Goal: Transaction & Acquisition: Purchase product/service

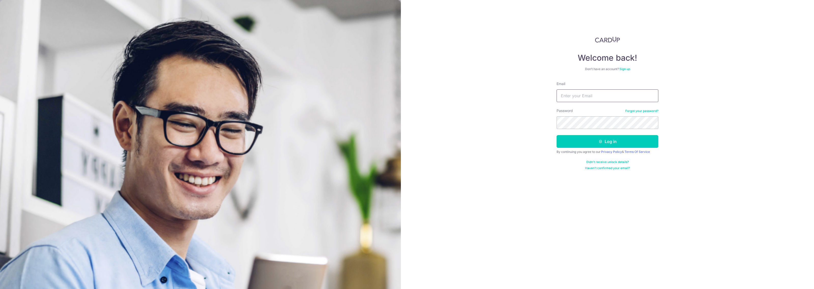
click at [584, 96] on input "Email" at bounding box center [607, 96] width 102 height 13
type input "[EMAIL_ADDRESS][DOMAIN_NAME]"
click at [606, 145] on button "Log in" at bounding box center [607, 141] width 102 height 13
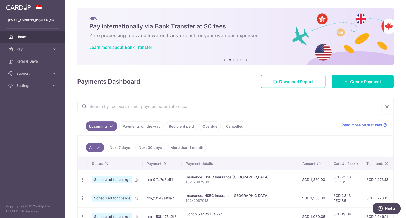
click at [207, 125] on link "Overdue" at bounding box center [210, 127] width 22 height 10
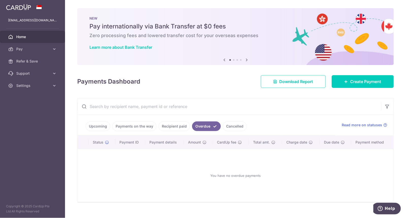
click at [237, 129] on link "Cancelled" at bounding box center [235, 127] width 24 height 10
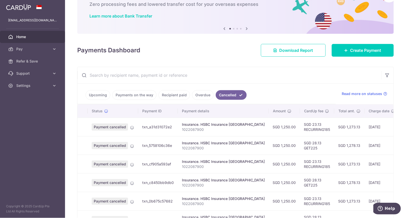
scroll to position [32, 0]
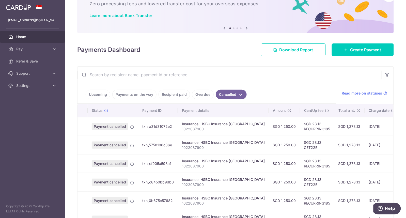
click at [168, 96] on link "Recipient paid" at bounding box center [175, 95] width 32 height 10
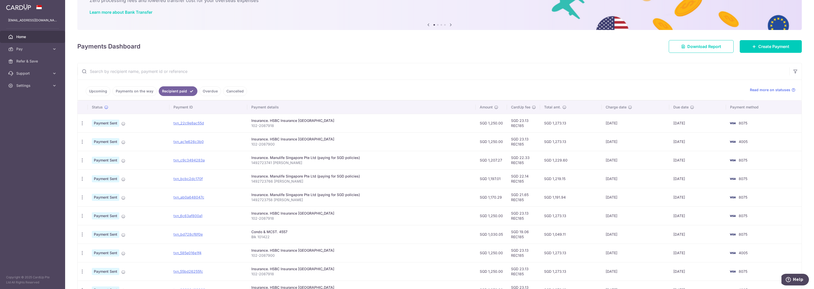
scroll to position [0, 0]
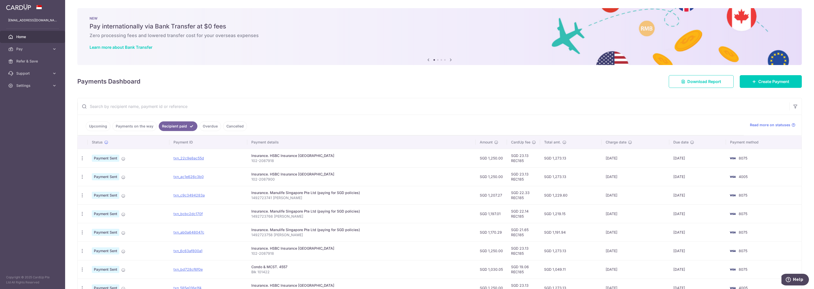
click at [406, 58] on icon at bounding box center [451, 60] width 6 height 6
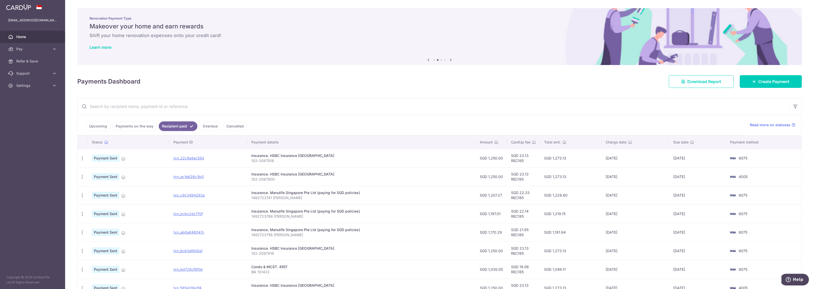
click at [406, 58] on icon at bounding box center [451, 60] width 6 height 6
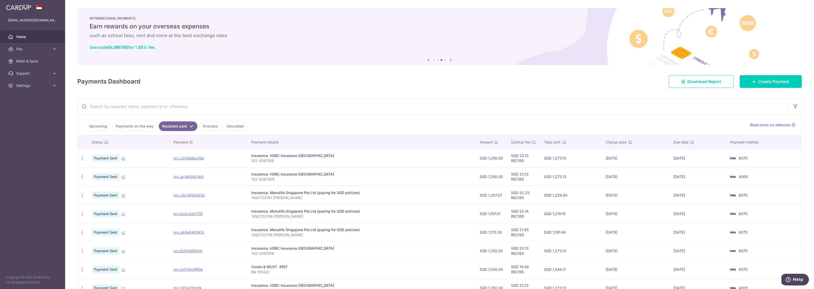
click at [406, 58] on icon at bounding box center [451, 60] width 6 height 6
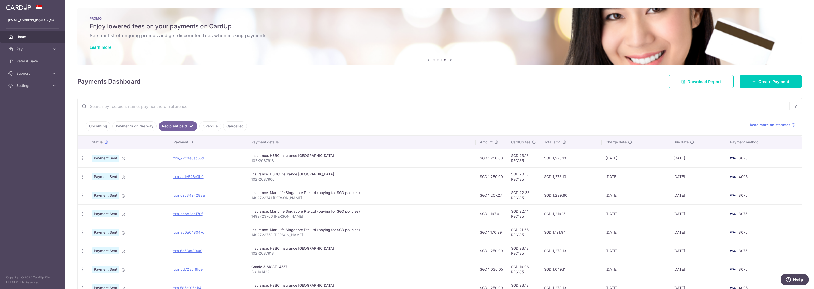
click at [193, 50] on div "PROMO Enjoy lowered fees on your payments on CardUp See our list of ongoing pro…" at bounding box center [439, 33] width 724 height 51
click at [97, 44] on div "PROMO Enjoy lowered fees on your payments on CardUp See our list of ongoing pro…" at bounding box center [439, 33] width 724 height 51
click at [100, 47] on link "Learn more" at bounding box center [101, 47] width 22 height 5
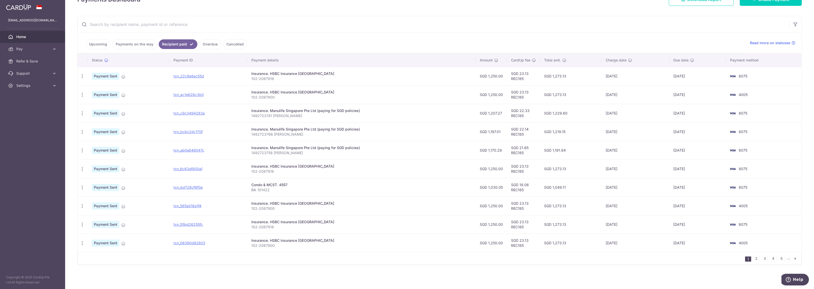
scroll to position [83, 0]
click at [102, 41] on link "Upcoming" at bounding box center [98, 44] width 25 height 10
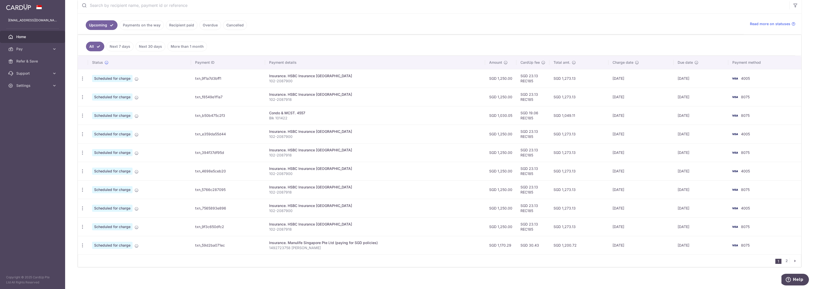
scroll to position [105, 0]
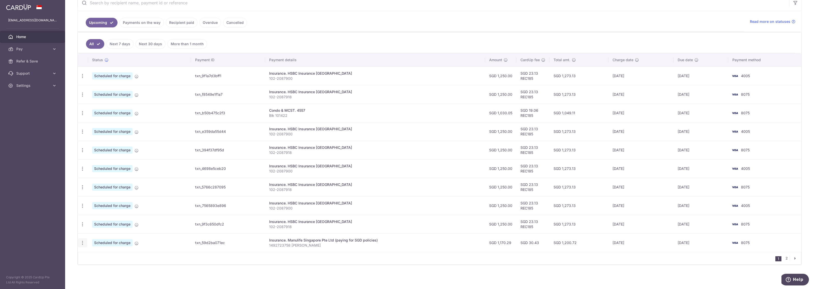
click at [81, 218] on icon "button" at bounding box center [82, 243] width 5 height 5
click at [108, 218] on span "Cancel payment" at bounding box center [110, 268] width 34 height 6
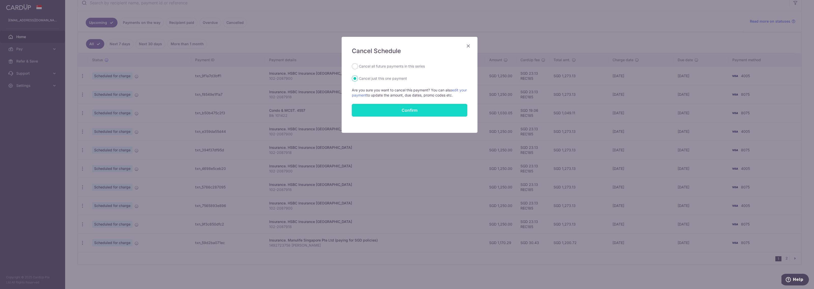
click at [406, 107] on button "Confirm" at bounding box center [409, 110] width 115 height 13
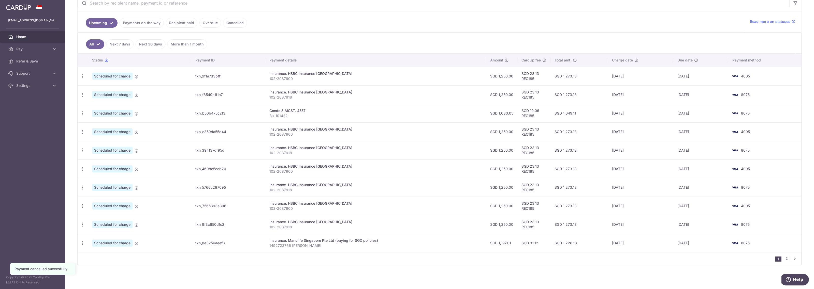
scroll to position [105, 0]
click at [784, 257] on link "2" at bounding box center [786, 259] width 6 height 6
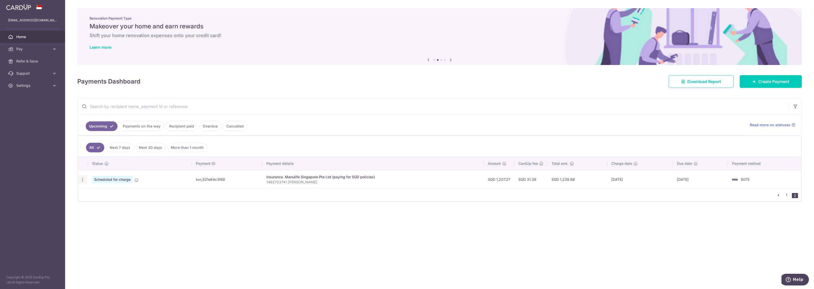
click at [81, 178] on icon "button" at bounding box center [82, 179] width 5 height 5
click at [100, 209] on span "Cancel payment" at bounding box center [110, 206] width 34 height 6
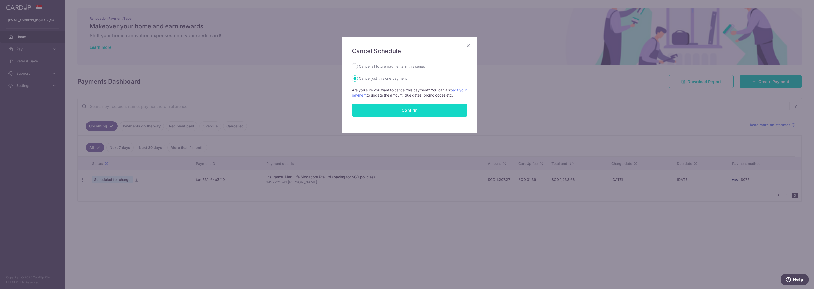
click at [416, 112] on button "Confirm" at bounding box center [409, 110] width 115 height 13
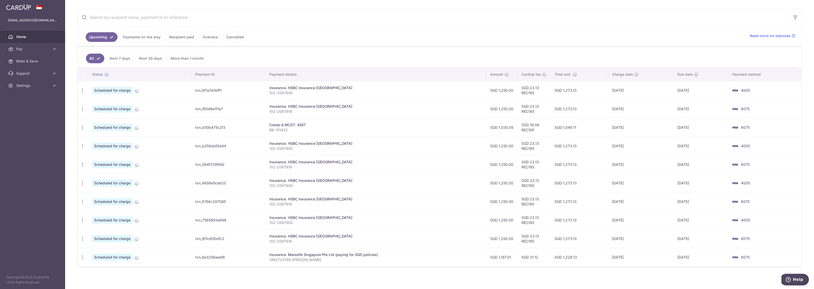
scroll to position [93, 0]
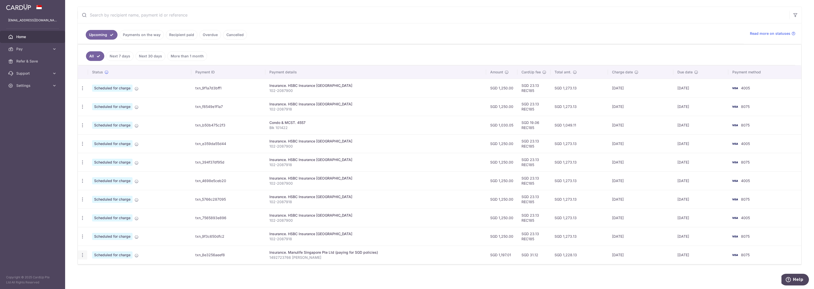
click at [84, 254] on icon "button" at bounding box center [82, 255] width 5 height 5
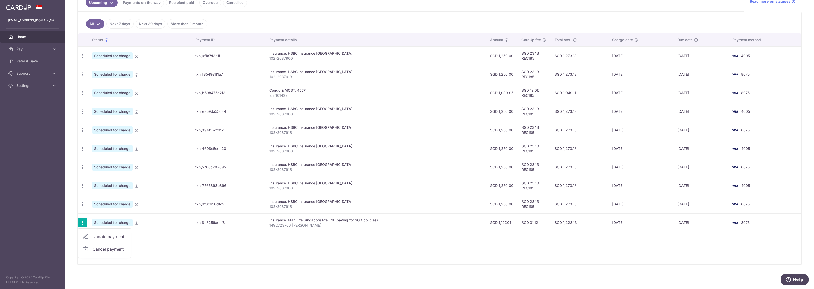
click at [107, 250] on span "Cancel payment" at bounding box center [110, 249] width 34 height 6
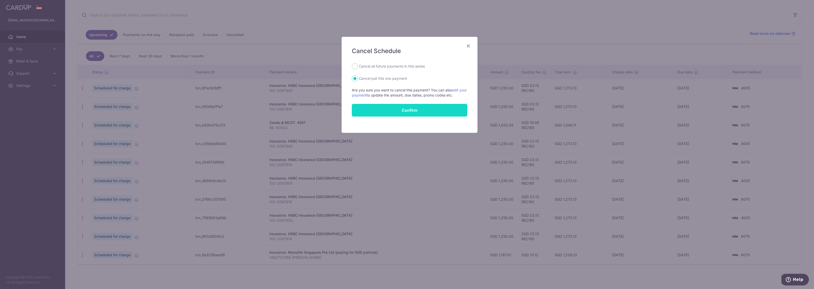
click at [411, 111] on button "Confirm" at bounding box center [409, 110] width 115 height 13
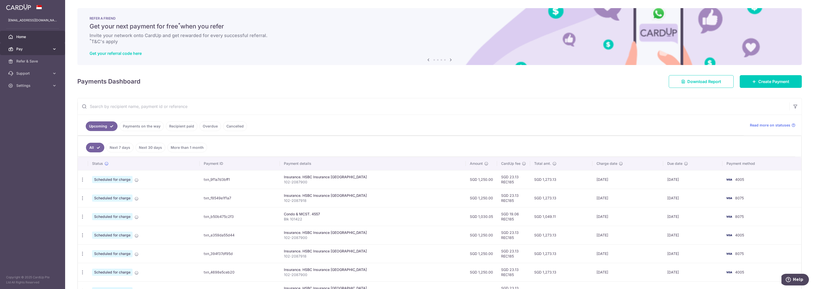
click at [40, 45] on link "Pay" at bounding box center [32, 49] width 65 height 12
click at [41, 57] on link "Payments" at bounding box center [32, 61] width 65 height 12
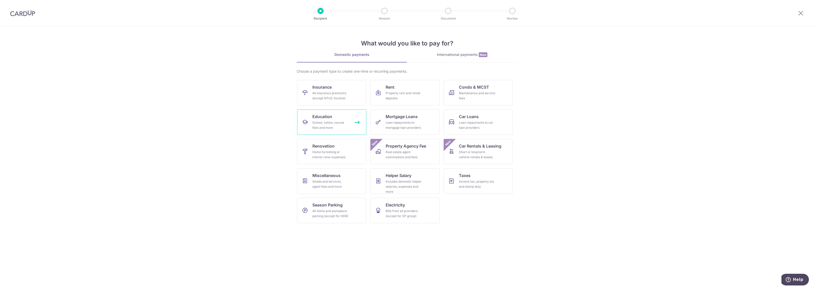
click at [326, 118] on span "Education" at bounding box center [322, 117] width 20 height 6
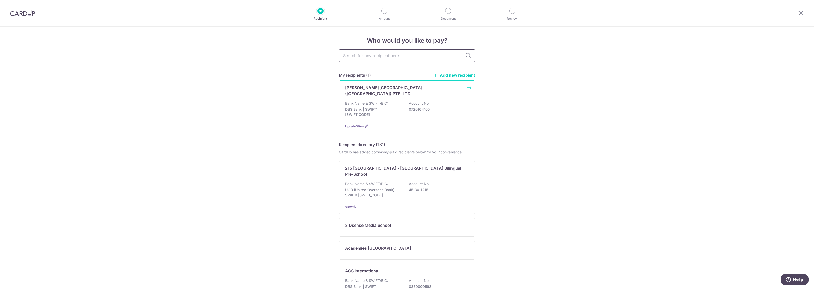
scroll to position [1, 0]
click at [413, 97] on div "[PERSON_NAME][GEOGRAPHIC_DATA] ([GEOGRAPHIC_DATA]) PTE. LTD. Bank Name & SWIFT/…" at bounding box center [407, 107] width 136 height 53
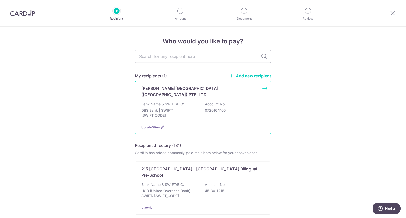
click at [201, 117] on div "Bank Name & SWIFT/BIC: DBS Bank | SWIFT: DBSSSGSGXXX Account No: 0720164105" at bounding box center [203, 111] width 124 height 19
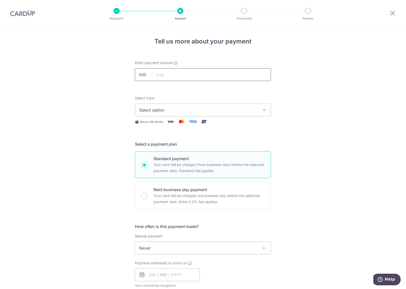
click at [235, 75] on input "text" at bounding box center [203, 74] width 136 height 13
type input "560"
type input "560.00"
click at [251, 109] on span "Select option" at bounding box center [198, 110] width 119 height 6
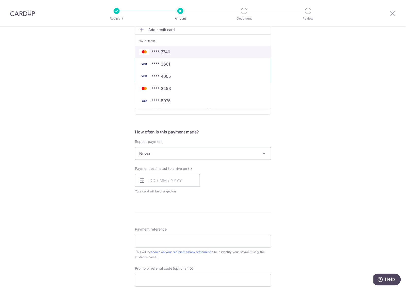
scroll to position [95, 0]
click at [219, 54] on span "**** 7740" at bounding box center [203, 52] width 128 height 6
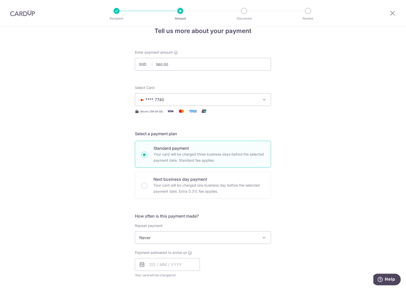
scroll to position [0, 0]
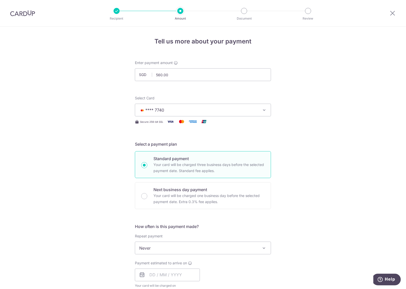
click at [256, 109] on span "**** 7740" at bounding box center [198, 110] width 119 height 6
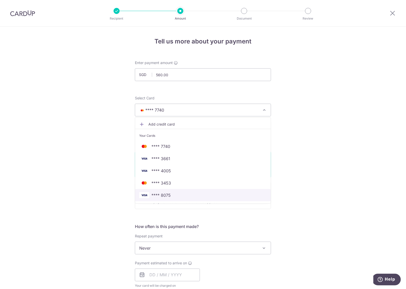
click at [208, 199] on link "**** 8075" at bounding box center [203, 195] width 136 height 12
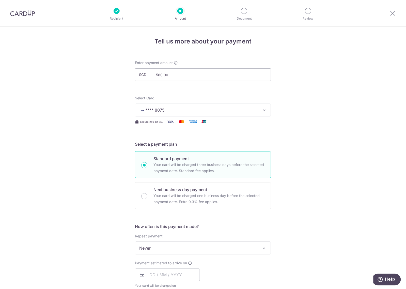
click at [207, 116] on button "**** 8075" at bounding box center [203, 110] width 136 height 13
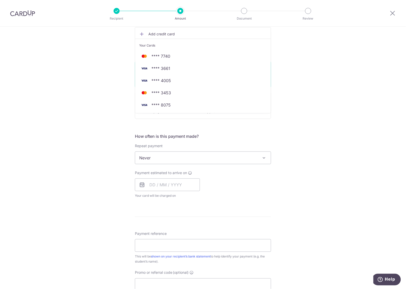
click at [315, 144] on div "Tell us more about your payment Enter payment amount SGD 560.00 560.00 Select C…" at bounding box center [203, 166] width 406 height 460
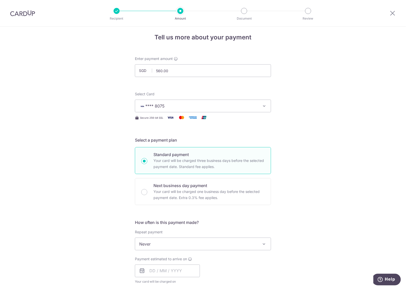
click at [256, 242] on span "Never" at bounding box center [203, 244] width 136 height 12
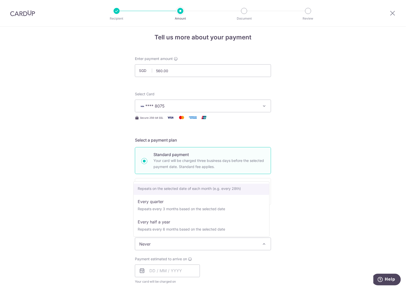
scroll to position [51, 0]
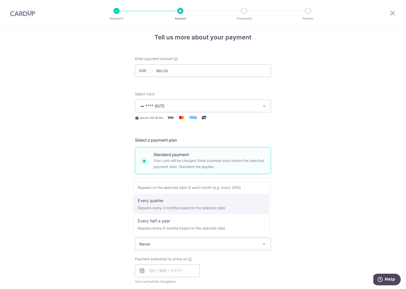
drag, startPoint x: 243, startPoint y: 221, endPoint x: 243, endPoint y: 211, distance: 10.2
select select "4"
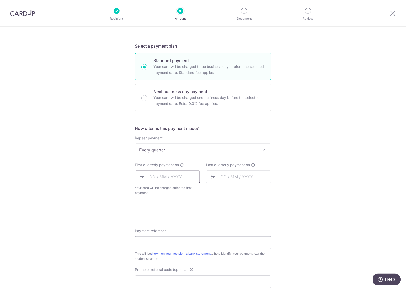
click at [154, 183] on div at bounding box center [167, 177] width 65 height 13
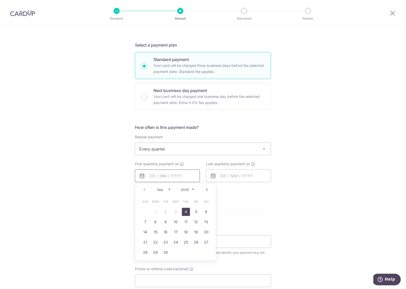
scroll to position [99, 0]
click at [153, 175] on input "text" at bounding box center [167, 175] width 65 height 13
click at [185, 213] on link "4" at bounding box center [186, 212] width 8 height 8
type input "[DATE]"
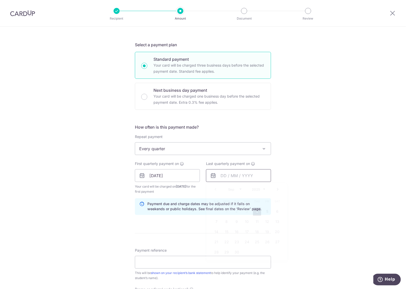
click at [223, 179] on input "text" at bounding box center [238, 175] width 65 height 13
click at [276, 191] on link "Next" at bounding box center [278, 189] width 6 height 6
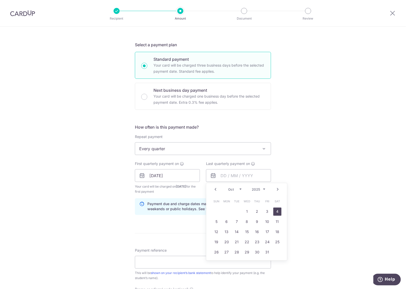
click at [276, 191] on link "Next" at bounding box center [278, 189] width 6 height 6
click at [274, 225] on link "10" at bounding box center [278, 222] width 8 height 8
type input "10/01/2026"
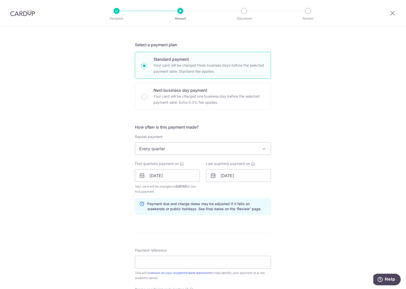
click at [291, 217] on div "Tell us more about your payment Enter payment amount SGD 560.00 560.00 Select C…" at bounding box center [203, 170] width 406 height 486
click at [196, 262] on input "Payment reference" at bounding box center [203, 262] width 136 height 13
type input "Toh Yixi ACE P3 Wed 5-7pm"
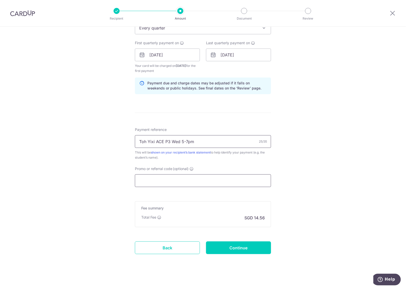
scroll to position [221, 0]
click at [222, 178] on input "Promo or referral code (optional)" at bounding box center [203, 180] width 136 height 13
paste input "REC185"
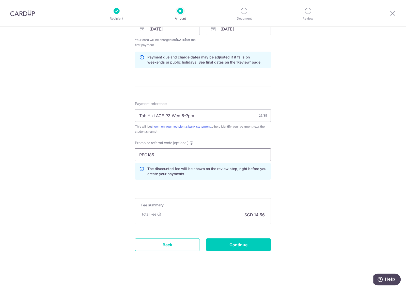
scroll to position [247, 0]
type input "REC185"
click at [235, 247] on input "Continue" at bounding box center [238, 244] width 65 height 13
type input "Create Schedule"
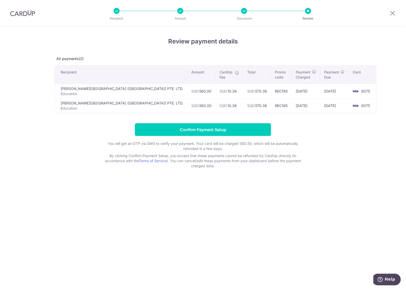
click at [375, 38] on div "Review payment details All payments(2) Recipient Amount CardUp Fee Total Promo …" at bounding box center [203, 158] width 406 height 262
click at [268, 134] on input "Confirm Payment Setup" at bounding box center [203, 129] width 136 height 13
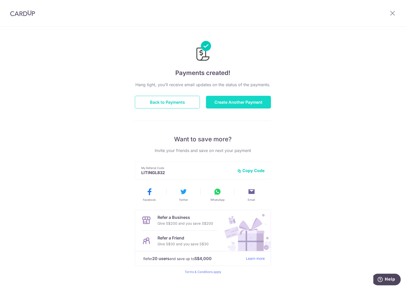
click at [228, 99] on button "Create Another Payment" at bounding box center [238, 102] width 65 height 13
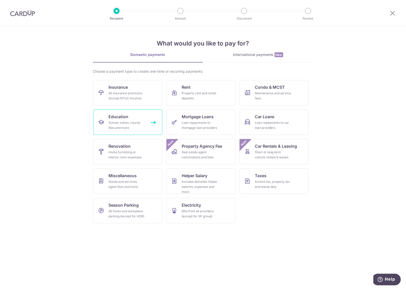
click at [136, 118] on link "Education School, tuition, course fees and more" at bounding box center [127, 122] width 69 height 25
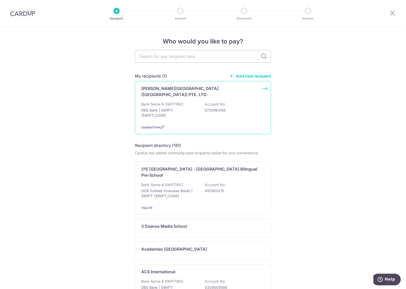
click at [140, 98] on div "HUA CHENG EDUCATION CENTRE (JURONG EAST) PTE. LTD. Bank Name & SWIFT/BIC: DBS B…" at bounding box center [203, 107] width 136 height 53
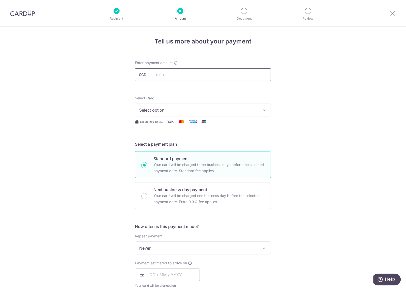
click at [184, 74] on input "text" at bounding box center [203, 74] width 136 height 13
type input "736"
type input "736.00"
click at [254, 105] on button "Select option" at bounding box center [203, 110] width 136 height 13
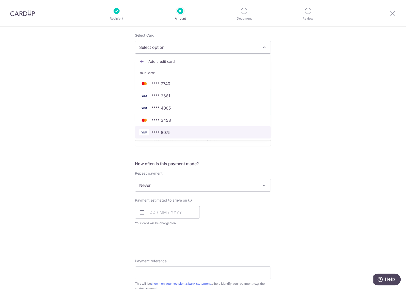
scroll to position [63, 0]
click at [218, 136] on link "**** 8075" at bounding box center [203, 132] width 136 height 12
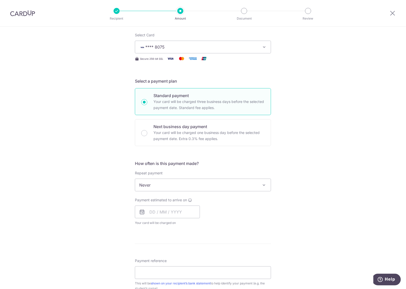
click at [210, 183] on span "Never" at bounding box center [203, 185] width 136 height 12
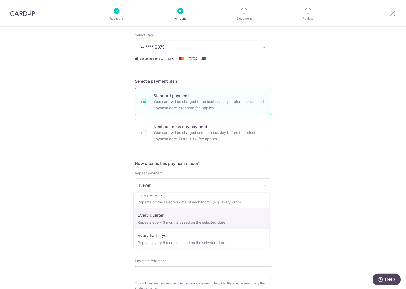
scroll to position [50, 0]
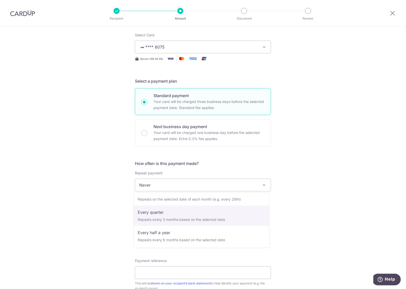
select select "4"
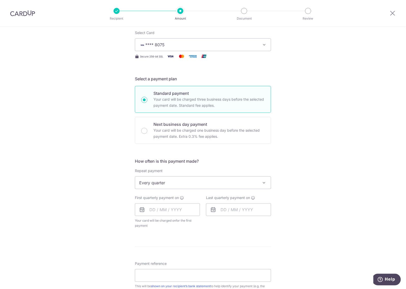
scroll to position [66, 0]
click at [177, 209] on input "text" at bounding box center [167, 209] width 65 height 13
click at [182, 243] on link "4" at bounding box center [186, 246] width 8 height 8
type input "[DATE]"
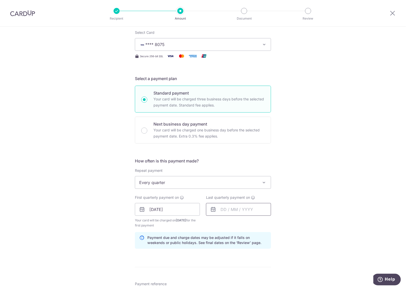
click at [236, 213] on input "text" at bounding box center [238, 209] width 65 height 13
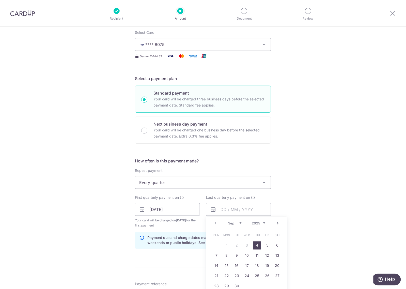
click at [277, 225] on link "Next" at bounding box center [278, 223] width 6 height 6
click at [274, 256] on link "13" at bounding box center [278, 256] width 8 height 8
type input "[DATE]"
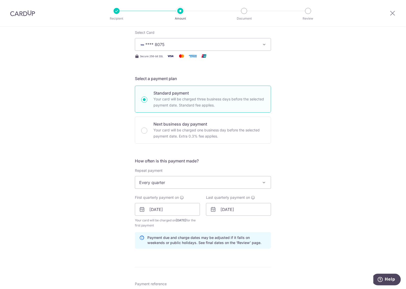
click at [295, 232] on div "Tell us more about your payment Enter payment amount SGD 736.00 736.00 Select C…" at bounding box center [203, 204] width 406 height 486
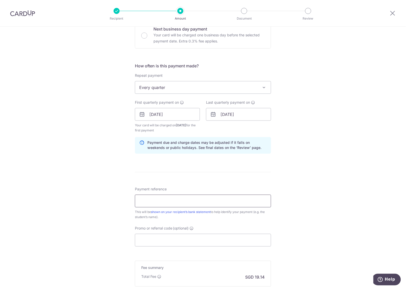
scroll to position [161, 0]
click at [195, 204] on input "Payment reference" at bounding box center [203, 201] width 136 height 13
type input "Toh Yuzhe ACE HC P5 Wed 5-7.30pm"
click at [186, 236] on input "Promo or referral code (optional)" at bounding box center [203, 240] width 136 height 13
paste input "REC185"
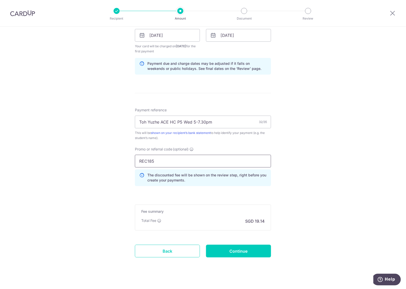
scroll to position [247, 0]
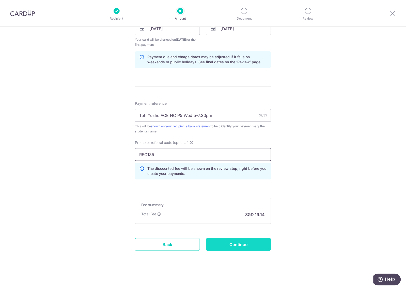
type input "REC185"
click at [243, 246] on input "Continue" at bounding box center [238, 244] width 65 height 13
type input "Create Schedule"
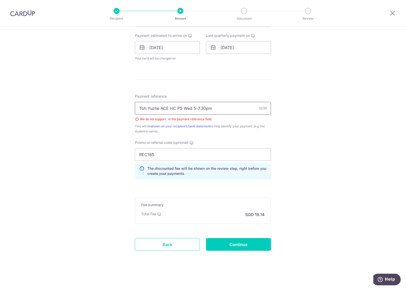
click at [215, 107] on input "Toh Yuzhe ACE HC P5 Wed 5-7.30pm" at bounding box center [203, 108] width 136 height 13
type input "Toh Yuzhe ACE HC P5 Wed 5-730pm"
click at [296, 135] on div "Tell us more about your payment Enter payment amount SGD 736.00 736.00 Select C…" at bounding box center [203, 44] width 406 height 490
click at [250, 241] on input "Continue" at bounding box center [238, 244] width 65 height 13
type input "Create Schedule"
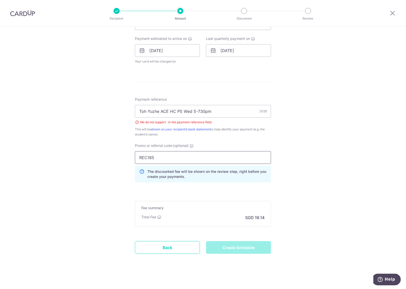
scroll to position [228, 0]
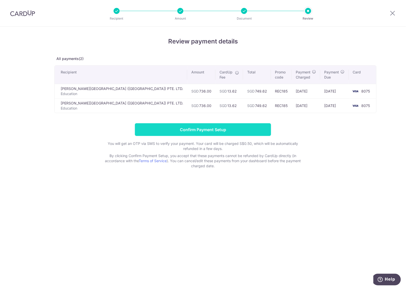
click at [201, 127] on input "Confirm Payment Setup" at bounding box center [203, 129] width 136 height 13
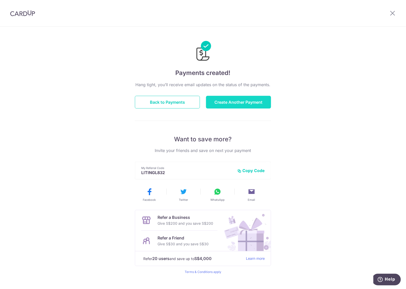
click at [258, 101] on button "Create Another Payment" at bounding box center [238, 102] width 65 height 13
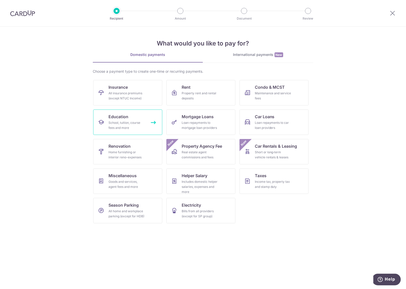
click at [128, 128] on div "School, tuition, course fees and more" at bounding box center [127, 125] width 37 height 10
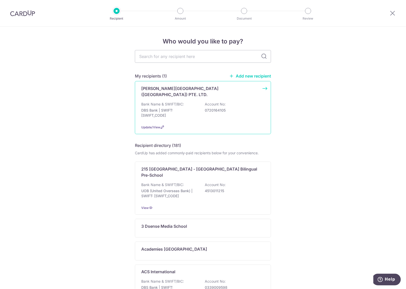
click at [215, 116] on div "Bank Name & SWIFT/BIC: DBS Bank | SWIFT: [SWIFT_CODE] Account No: 0720164105" at bounding box center [203, 111] width 124 height 19
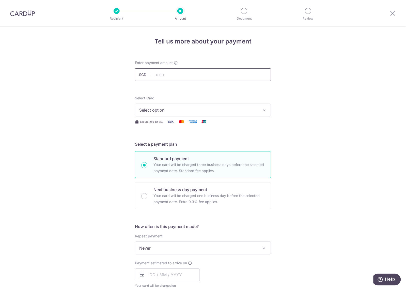
click at [209, 73] on input "text" at bounding box center [203, 74] width 136 height 13
type input "736.00"
drag, startPoint x: 239, startPoint y: 98, endPoint x: 237, endPoint y: 105, distance: 6.6
click at [239, 98] on div "Select Card Select option Add credit card Your Cards **** 7740 **** 3661 **** 4…" at bounding box center [203, 106] width 136 height 21
click at [237, 107] on span "Select option" at bounding box center [198, 110] width 119 height 6
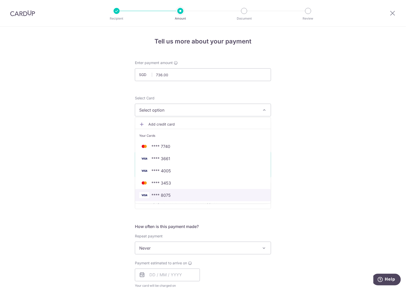
click at [213, 194] on span "**** 8075" at bounding box center [203, 195] width 128 height 6
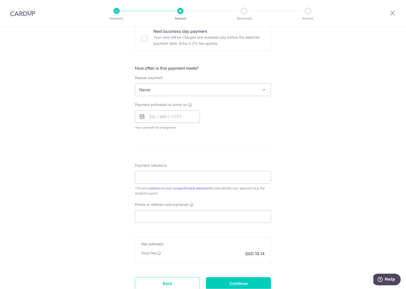
scroll to position [159, 0]
click at [231, 87] on span "Never" at bounding box center [203, 89] width 136 height 12
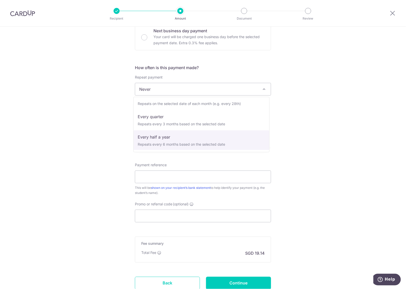
scroll to position [50, 0]
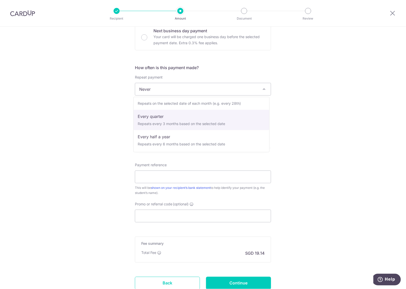
select select "4"
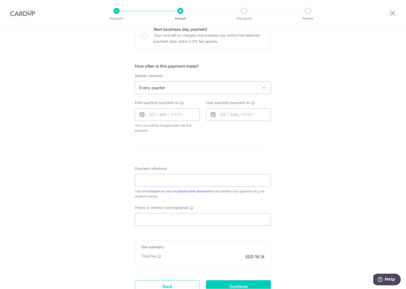
scroll to position [161, 0]
click at [184, 121] on div "First quarterly payment on Your card will be charged on for the first payment *…" at bounding box center [167, 116] width 65 height 33
click at [188, 115] on input "text" at bounding box center [167, 114] width 65 height 13
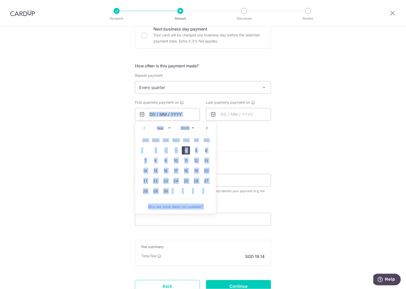
click at [182, 150] on link "4" at bounding box center [186, 150] width 8 height 8
type input "[DATE]"
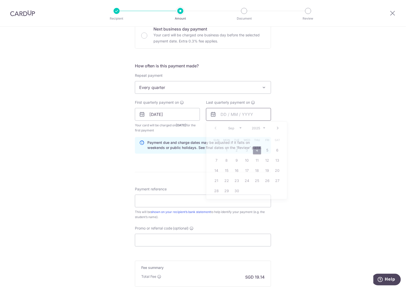
click at [227, 112] on input "text" at bounding box center [238, 114] width 65 height 13
click at [278, 128] on link "Next" at bounding box center [278, 128] width 6 height 6
click at [274, 159] on link "13" at bounding box center [278, 161] width 8 height 8
type input "13/12/2025"
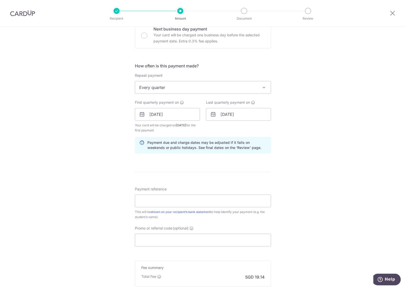
click at [295, 156] on div "Tell us more about your payment Enter payment amount SGD 736.00 736.00 Select C…" at bounding box center [203, 109] width 406 height 486
click at [201, 201] on input "Payment reference" at bounding box center [203, 201] width 136 height 13
click at [203, 202] on input "TOH YIJING ACE HC P5 Wed 5-7.30pm" at bounding box center [203, 201] width 136 height 13
type input "TOH YIJING ACE HC P5 Wed 5-730pm"
click at [228, 237] on input "Promo or referral code (optional)" at bounding box center [203, 240] width 136 height 13
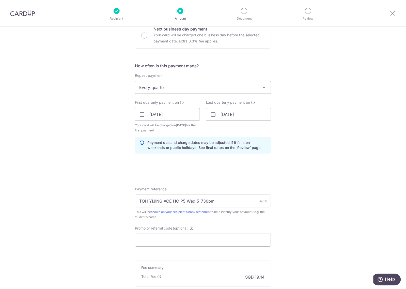
paste input "REC185"
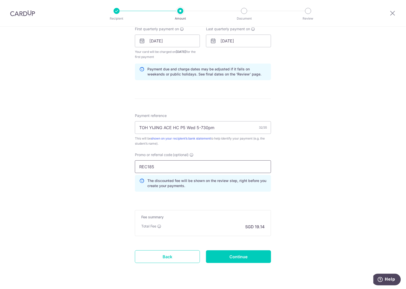
scroll to position [247, 0]
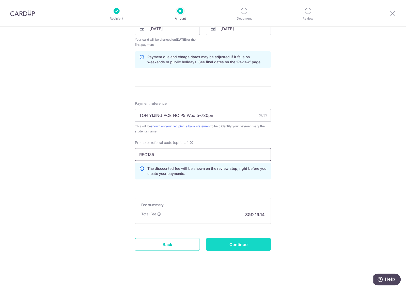
type input "REC185"
click at [239, 246] on input "Continue" at bounding box center [238, 244] width 65 height 13
type input "Create Schedule"
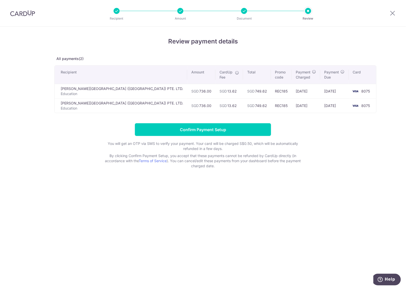
click at [61, 173] on div "Review payment details All payments(2) Recipient Amount CardUp Fee Total Promo …" at bounding box center [203, 158] width 406 height 262
click at [259, 133] on input "Confirm Payment Setup" at bounding box center [203, 129] width 136 height 13
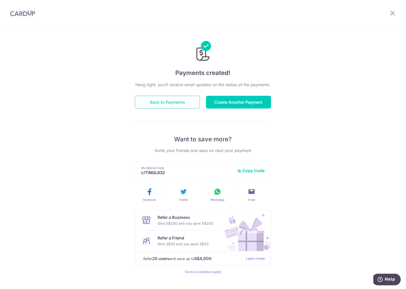
click at [186, 106] on button "Back to Payments" at bounding box center [167, 102] width 65 height 13
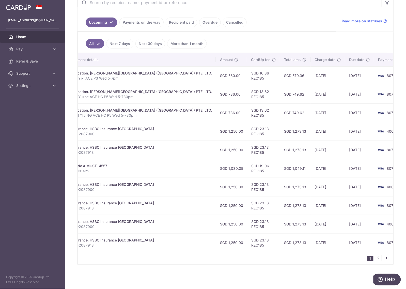
scroll to position [109, 0]
click at [376, 259] on link "2" at bounding box center [379, 258] width 6 height 6
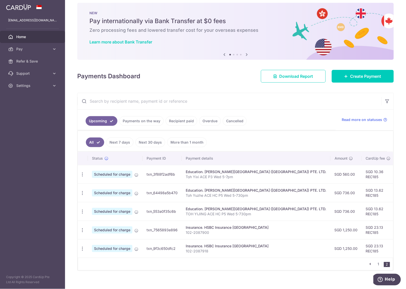
scroll to position [0, 0]
